Goal: Information Seeking & Learning: Learn about a topic

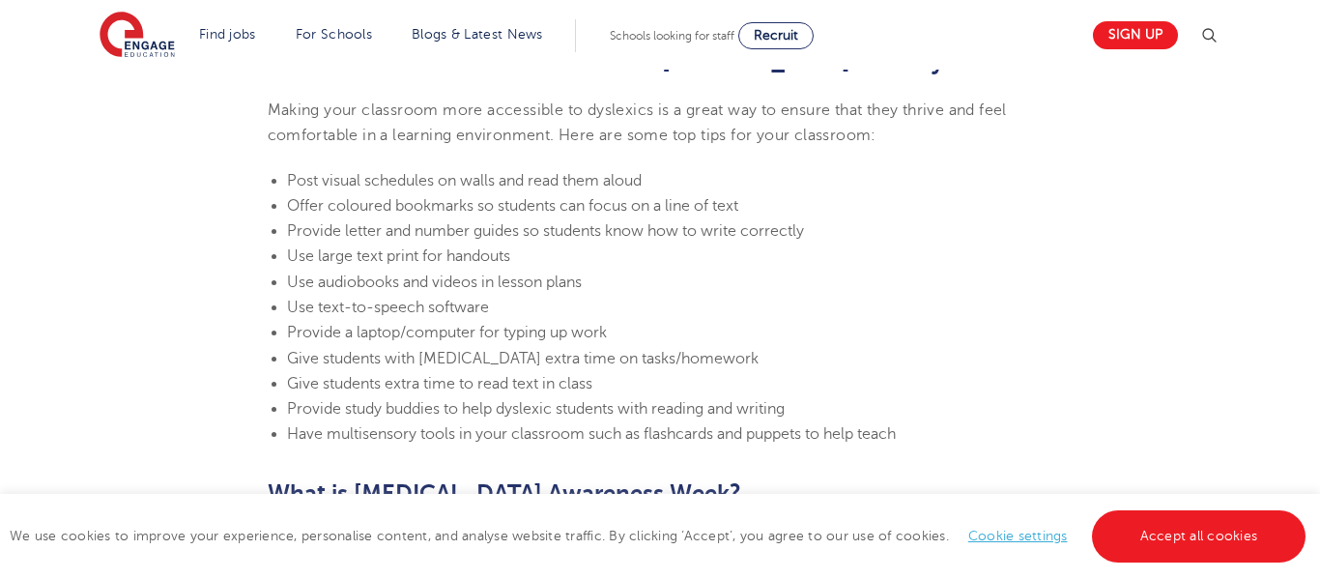
scroll to position [4167, 0]
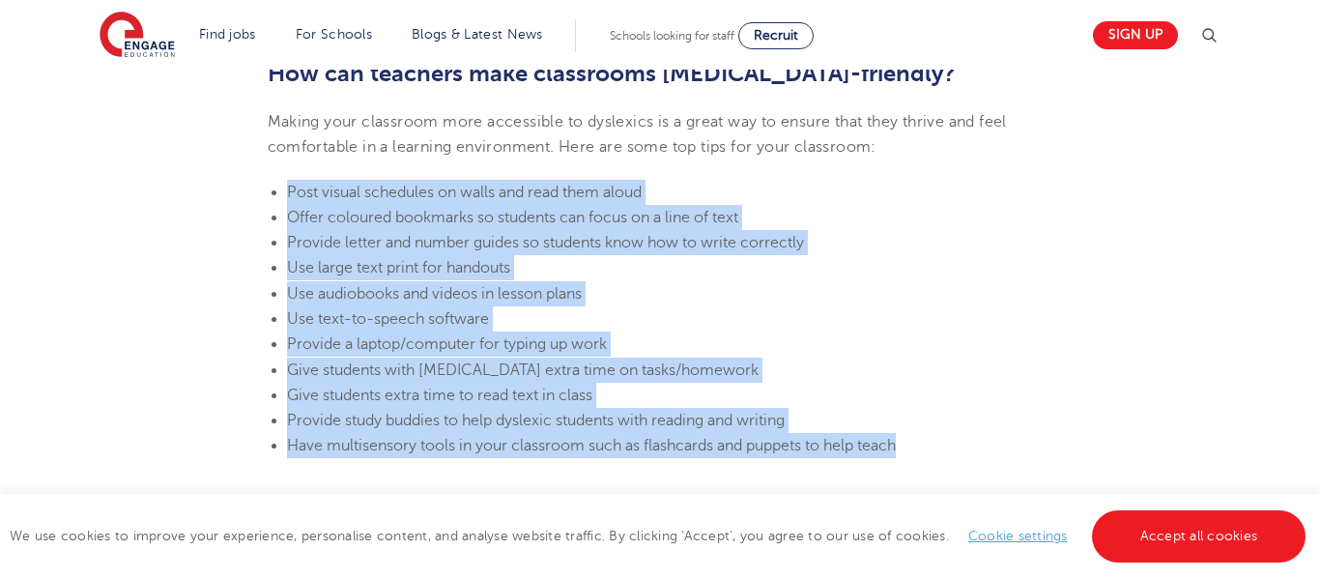
drag, startPoint x: 290, startPoint y: 191, endPoint x: 927, endPoint y: 442, distance: 684.2
click at [927, 442] on ul "Post visual schedules on walls and read them aloud Offer coloured bookmarks so …" at bounding box center [661, 319] width 786 height 279
click at [418, 353] on li "Provide a laptop/computer for typing up work" at bounding box center [670, 343] width 766 height 25
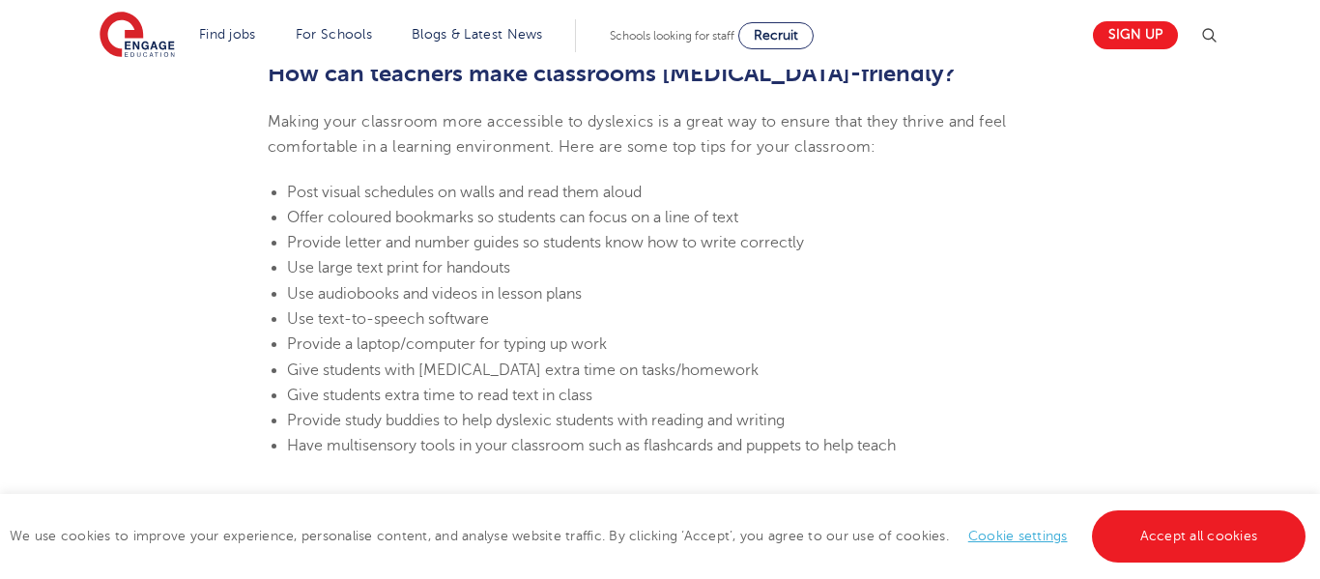
click at [285, 188] on ul "Post visual schedules on walls and read them aloud Offer coloured bookmarks so …" at bounding box center [661, 319] width 786 height 279
drag, startPoint x: 295, startPoint y: 187, endPoint x: 343, endPoint y: 197, distance: 49.3
click at [343, 197] on span "Post visual schedules on walls and read them aloud" at bounding box center [464, 192] width 355 height 17
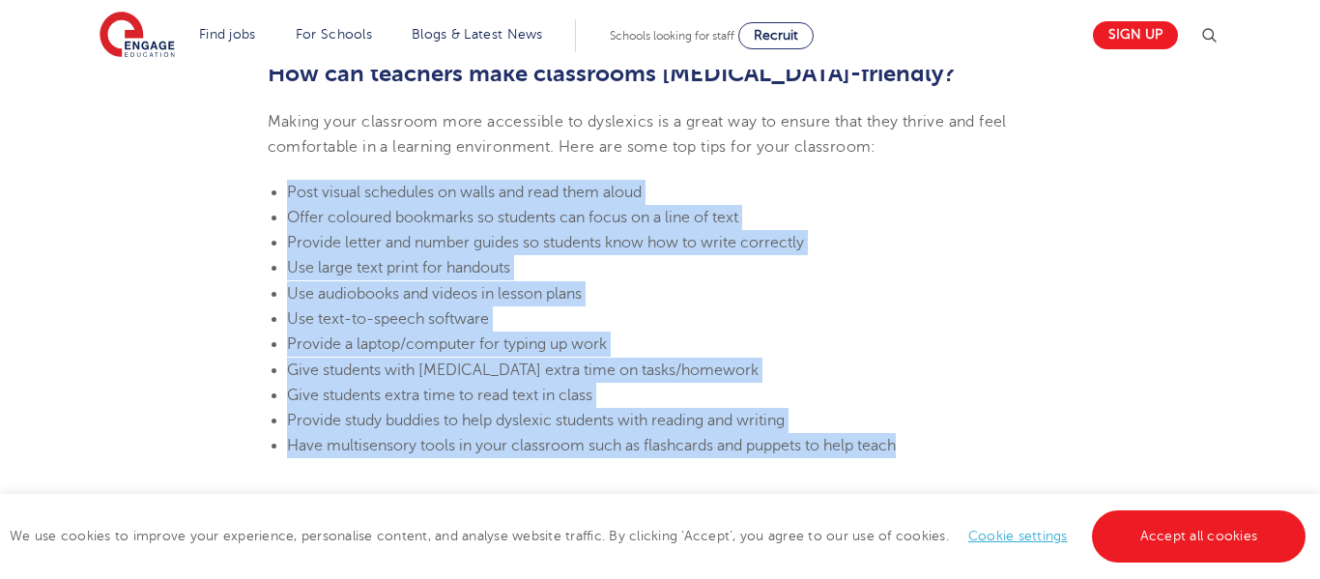
drag, startPoint x: 289, startPoint y: 189, endPoint x: 939, endPoint y: 454, distance: 702.2
click at [939, 454] on ul "Post visual schedules on walls and read them aloud Offer coloured bookmarks so …" at bounding box center [661, 319] width 786 height 279
copy ul "Post visual schedules on walls and read them aloud Offer coloured bookmarks so …"
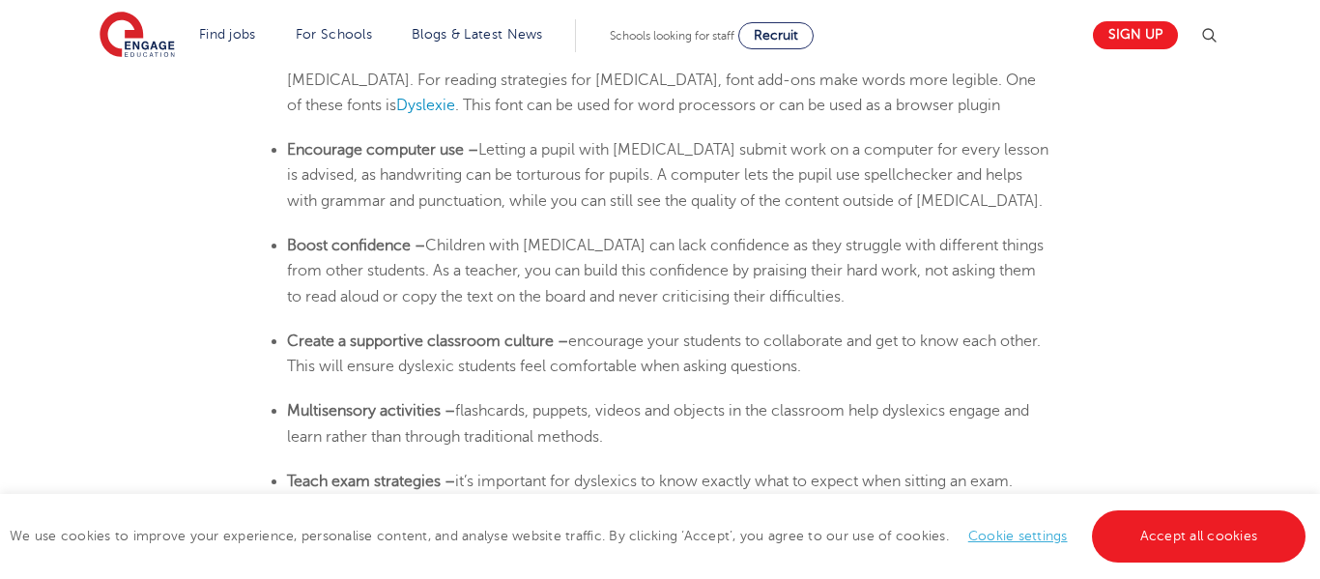
scroll to position [3285, 0]
